Goal: Transaction & Acquisition: Obtain resource

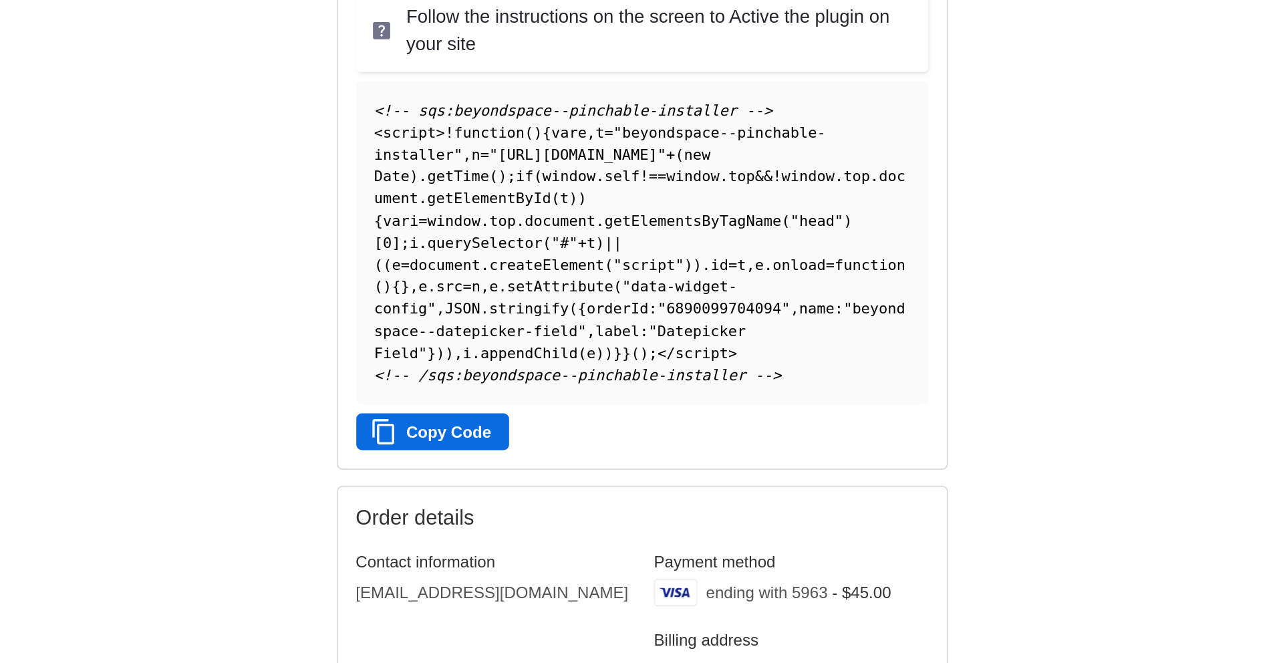
scroll to position [243, 0]
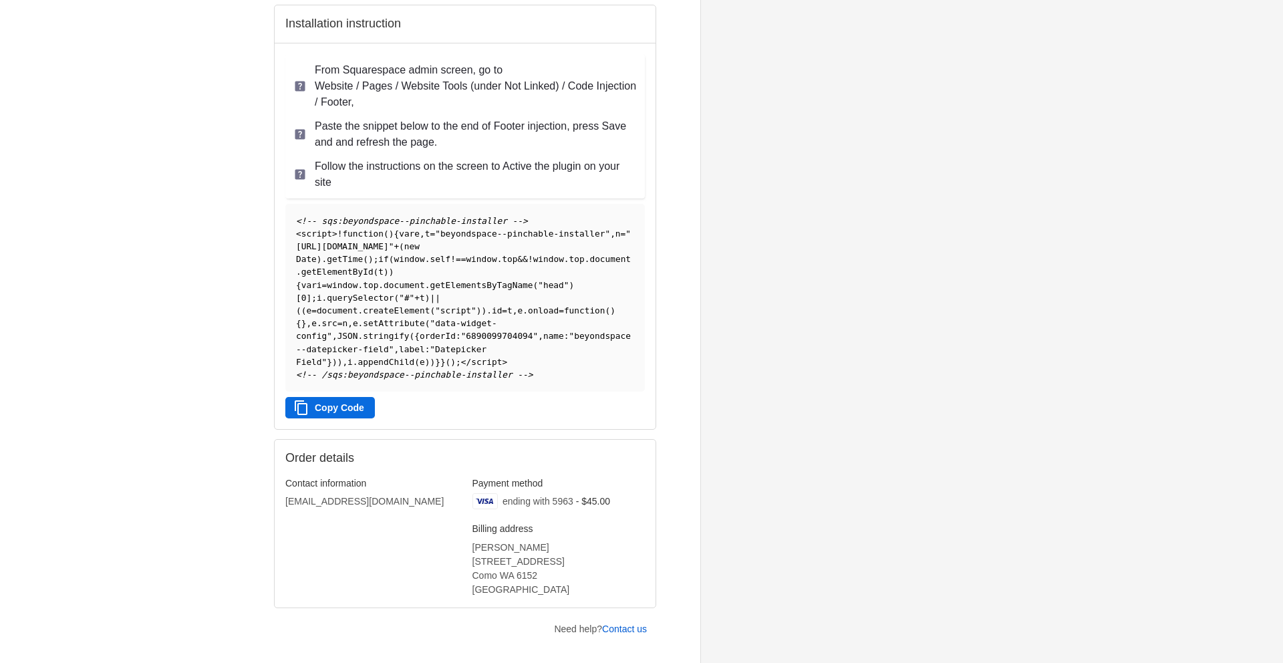
click at [331, 418] on button "Copy Code" at bounding box center [330, 407] width 90 height 21
click at [355, 418] on button "Copy Code" at bounding box center [330, 407] width 90 height 21
click at [352, 418] on button "Copy Code" at bounding box center [330, 407] width 90 height 21
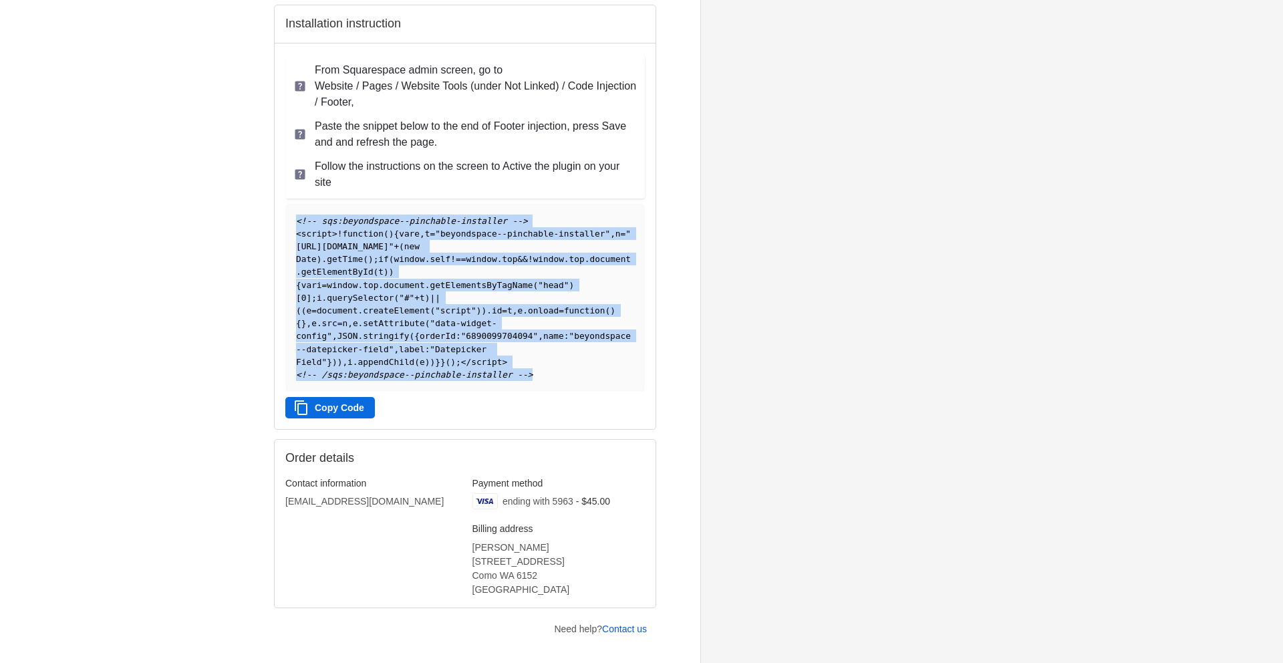
drag, startPoint x: 559, startPoint y: 388, endPoint x: 284, endPoint y: 213, distance: 326.6
click at [284, 213] on div "<!-- sqs:beyondspace--pinchable-installer --> < script > ! function ( ) { var e…" at bounding box center [465, 308] width 370 height 231
copy code "<!-- sqs:beyondspace--pinchable-installer --> < script > ! function ( ) { var e…"
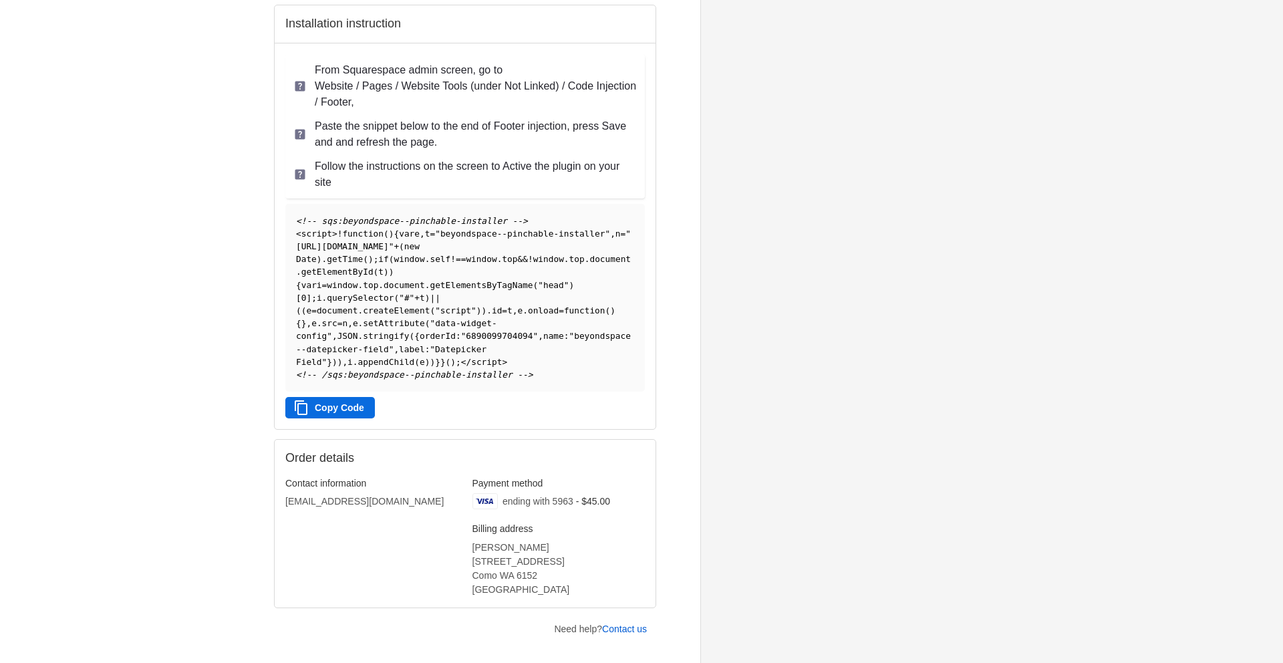
click at [799, 388] on aside "Beyondspace Thank you for your purchase! Order summary Shopping cart Product im…" at bounding box center [854, 233] width 309 height 952
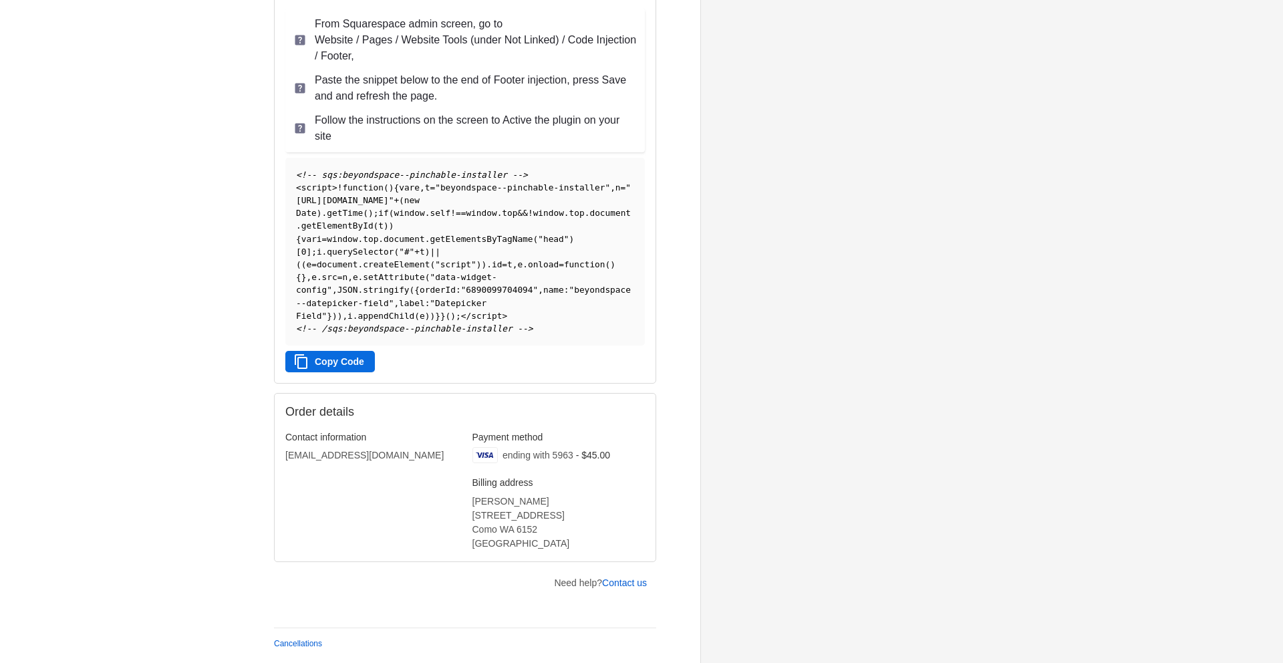
scroll to position [302, 0]
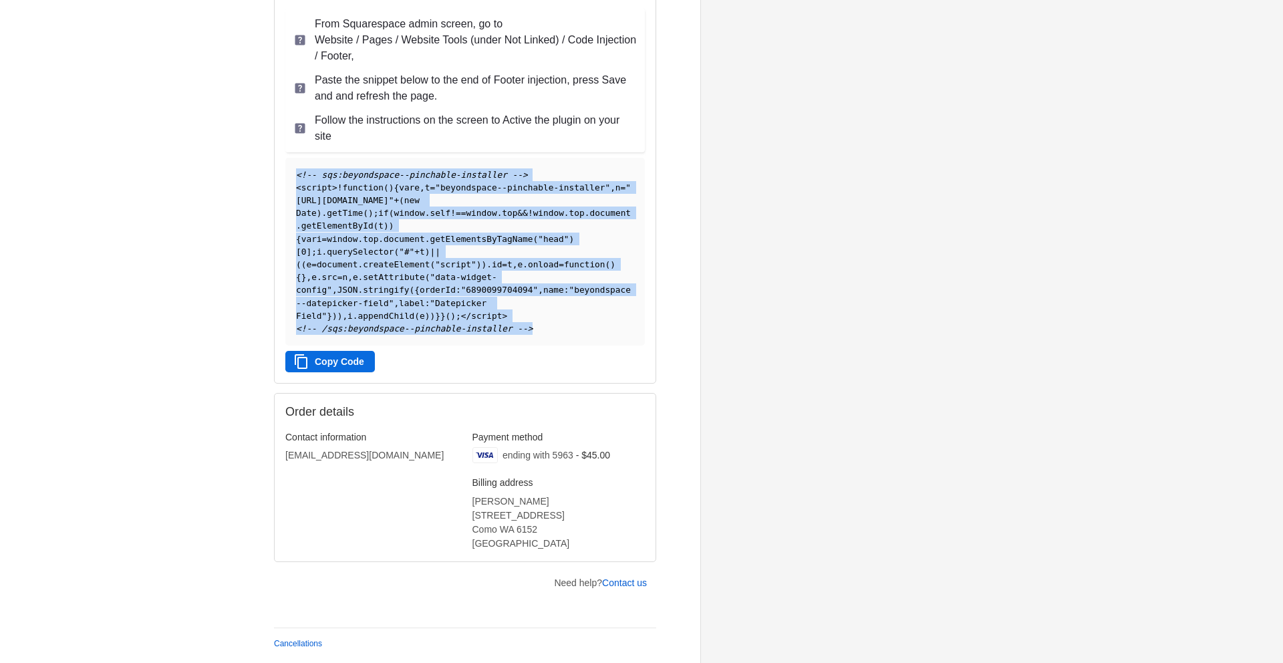
drag, startPoint x: 547, startPoint y: 330, endPoint x: 279, endPoint y: 162, distance: 316.1
click at [280, 162] on div "<!-- sqs:beyondspace--pinchable-installer --> < script > ! function ( ) { var e…" at bounding box center [465, 262] width 370 height 231
copy code "<!-- sqs:beyondspace--pinchable-installer --> < script > ! function ( ) { var e…"
click at [361, 366] on button "Copy Code" at bounding box center [330, 361] width 90 height 21
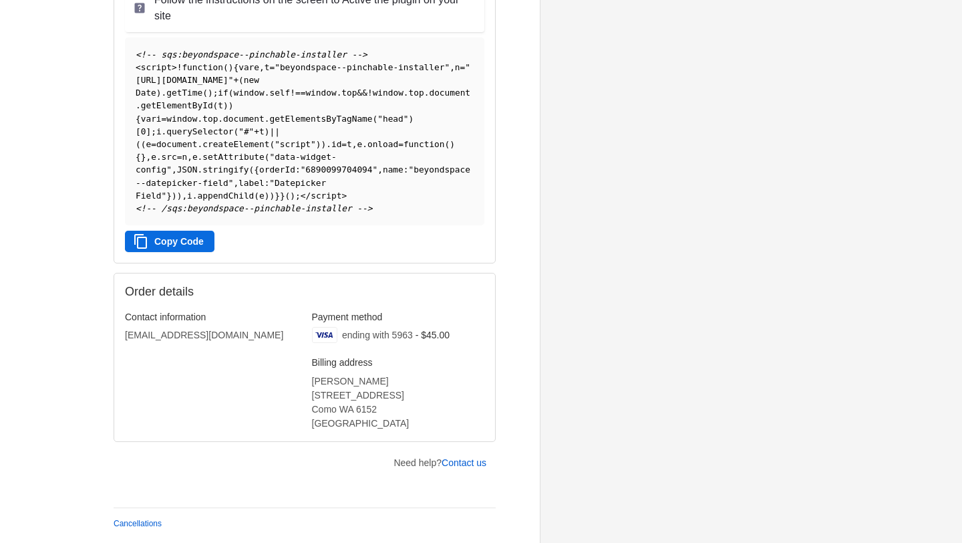
scroll to position [422, 0]
